Goal: Information Seeking & Learning: Learn about a topic

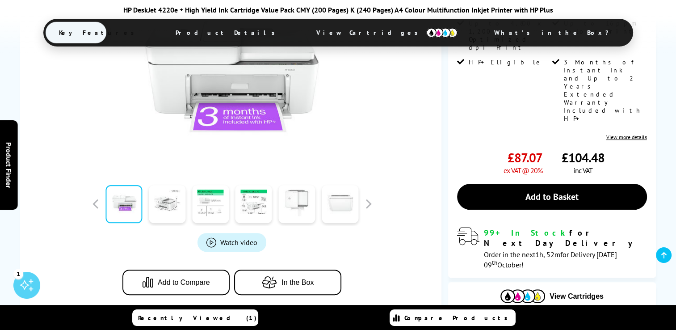
scroll to position [268, 0]
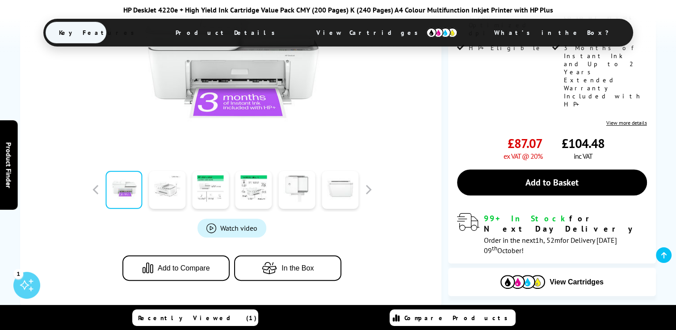
click at [172, 194] on link at bounding box center [167, 190] width 37 height 38
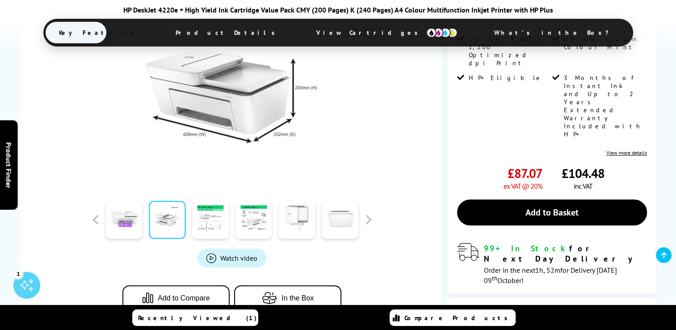
scroll to position [179, 0]
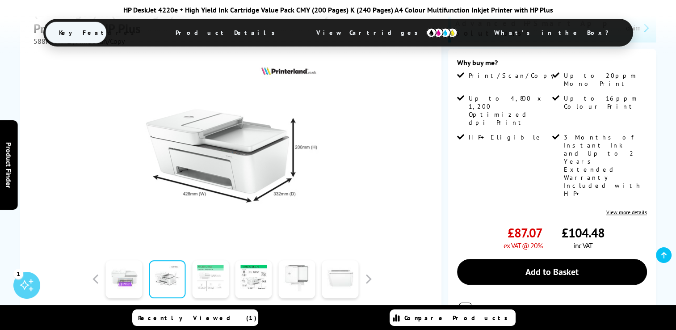
click at [214, 280] on link at bounding box center [210, 279] width 37 height 38
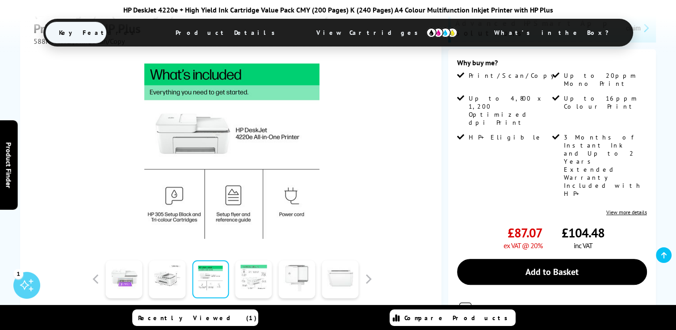
click at [255, 281] on link at bounding box center [253, 279] width 37 height 38
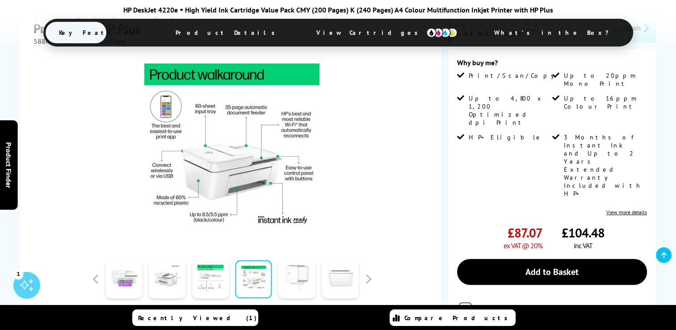
click at [291, 277] on link at bounding box center [296, 279] width 37 height 38
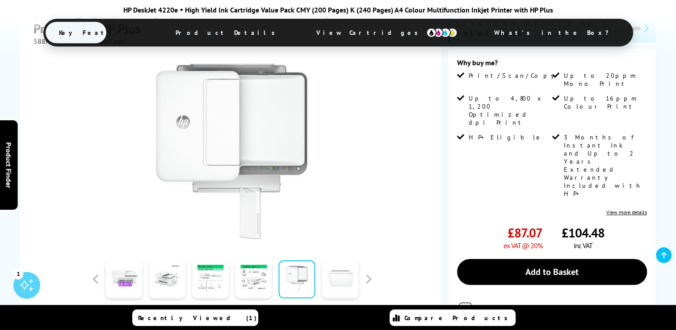
click at [346, 277] on link at bounding box center [340, 279] width 37 height 38
